Goal: Transaction & Acquisition: Purchase product/service

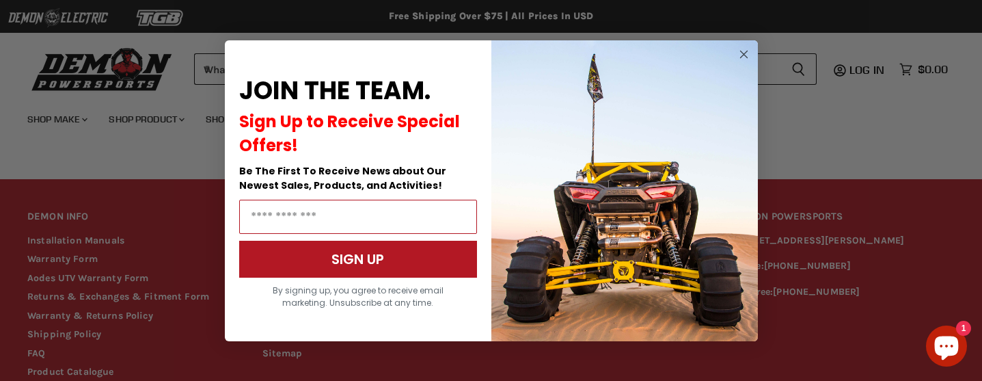
scroll to position [1221, 0]
